Goal: Task Accomplishment & Management: Manage account settings

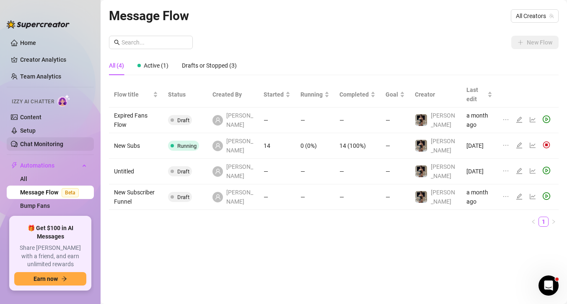
click at [43, 147] on link "Chat Monitoring" at bounding box center [41, 143] width 43 height 7
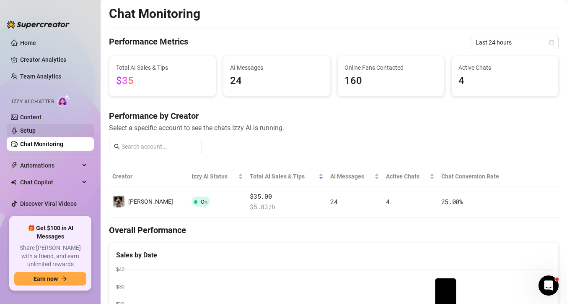
click at [36, 127] on link "Setup" at bounding box center [28, 130] width 16 height 7
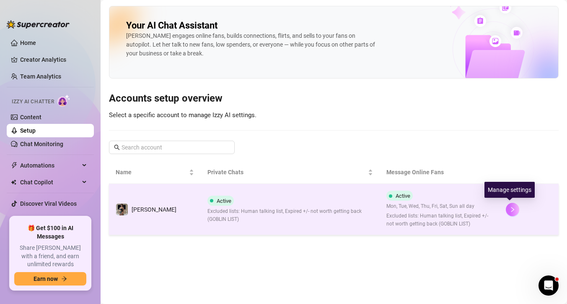
click at [506, 209] on button "button" at bounding box center [512, 209] width 13 height 13
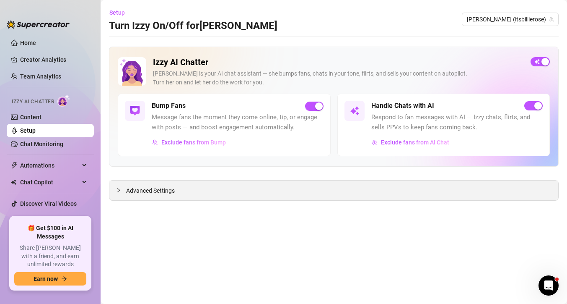
click at [127, 193] on span "Advanced Settings" at bounding box center [150, 190] width 49 height 9
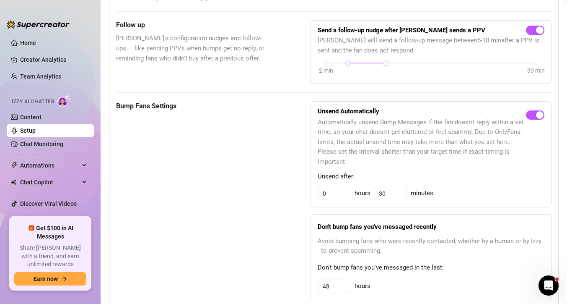
scroll to position [441, 0]
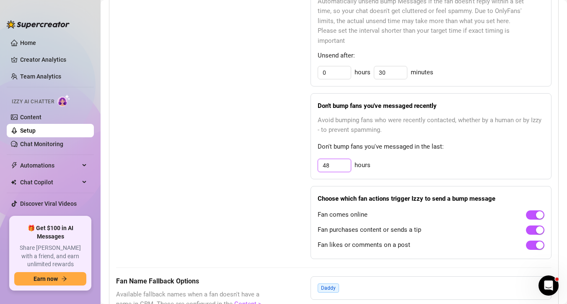
drag, startPoint x: 336, startPoint y: 166, endPoint x: 279, endPoint y: 163, distance: 57.1
click at [280, 163] on div "Bump Fans Settings Unsend Automatically Automatically unsend Bump Messages if t…" at bounding box center [334, 119] width 436 height 278
type input "24"
click at [231, 181] on div "Bump Fans Settings" at bounding box center [192, 119] width 153 height 278
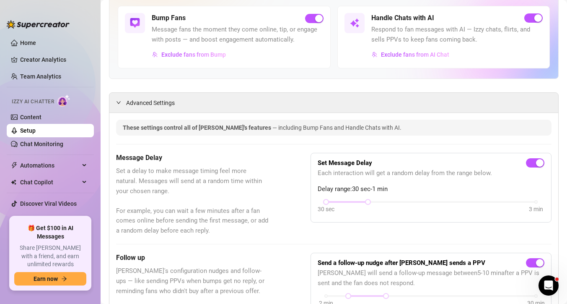
scroll to position [0, 0]
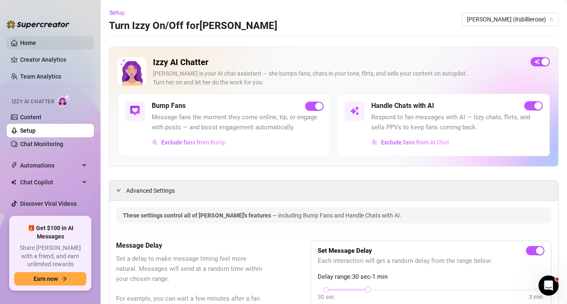
click at [26, 44] on link "Home" at bounding box center [28, 42] width 16 height 7
